Goal: Information Seeking & Learning: Compare options

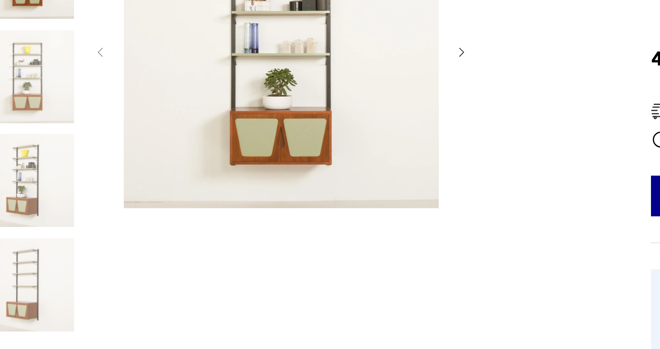
click at [89, 266] on img at bounding box center [94, 268] width 43 height 43
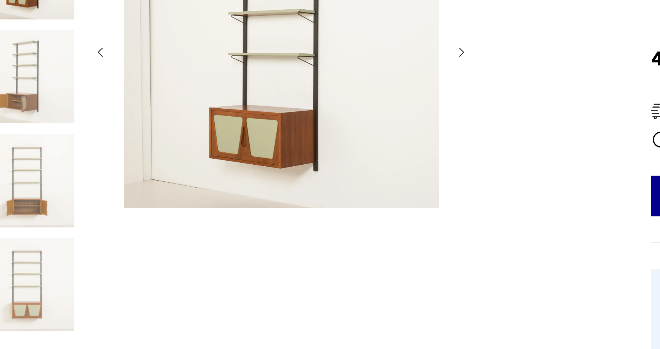
click at [95, 175] on img at bounding box center [94, 172] width 43 height 43
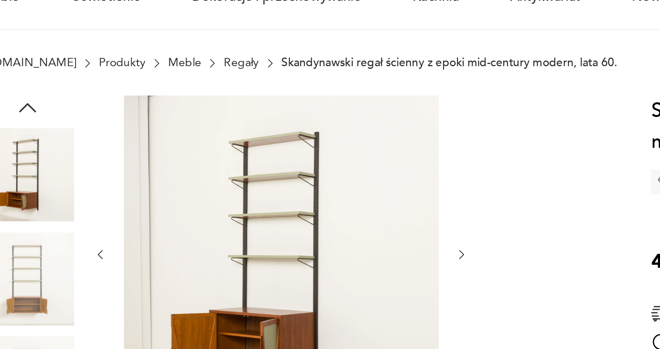
click at [97, 126] on img at bounding box center [94, 124] width 43 height 43
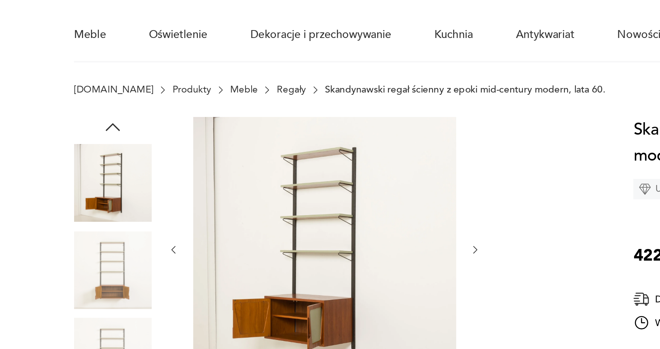
click at [95, 92] on icon "button" at bounding box center [94, 93] width 8 height 4
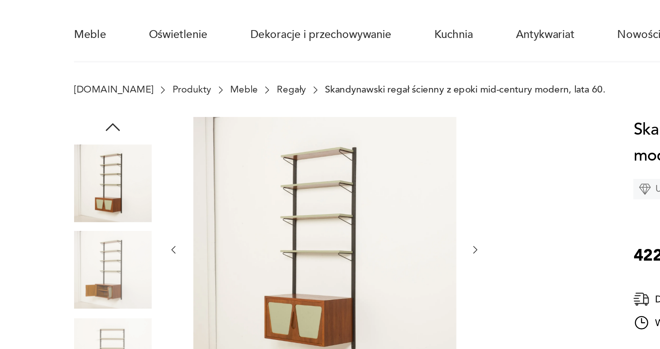
click at [94, 133] on img at bounding box center [94, 124] width 43 height 43
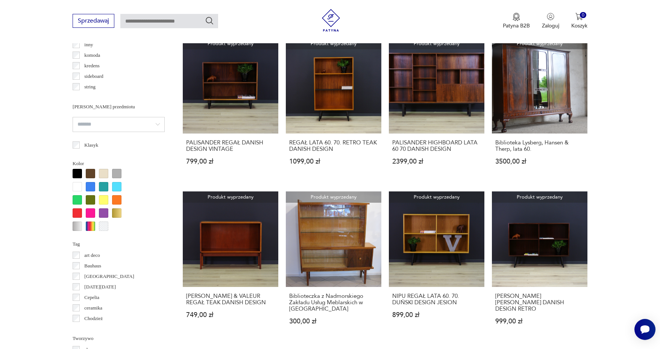
scroll to position [593, 0]
